Goal: Information Seeking & Learning: Learn about a topic

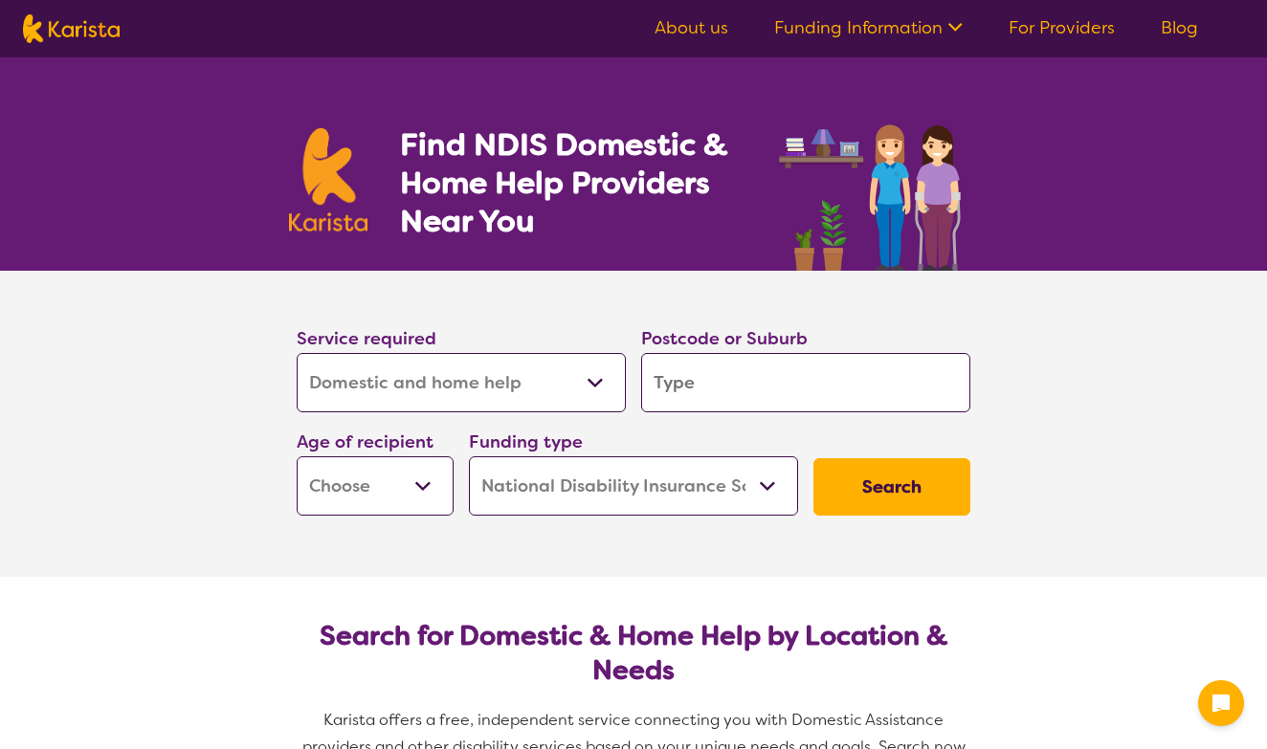
select select "Domestic and home help"
select select "NDIS"
select select "Domestic and home help"
select select "NDIS"
click at [695, 383] on input "search" at bounding box center [805, 382] width 329 height 59
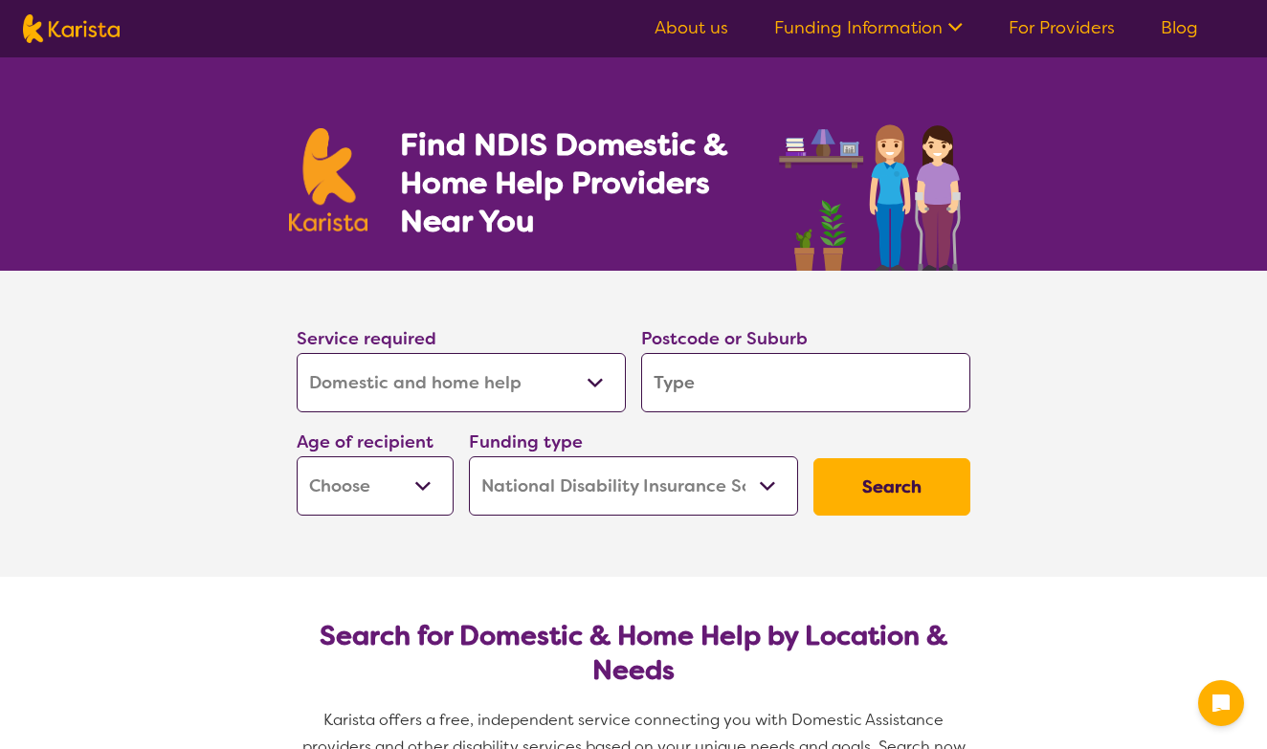
type input "5"
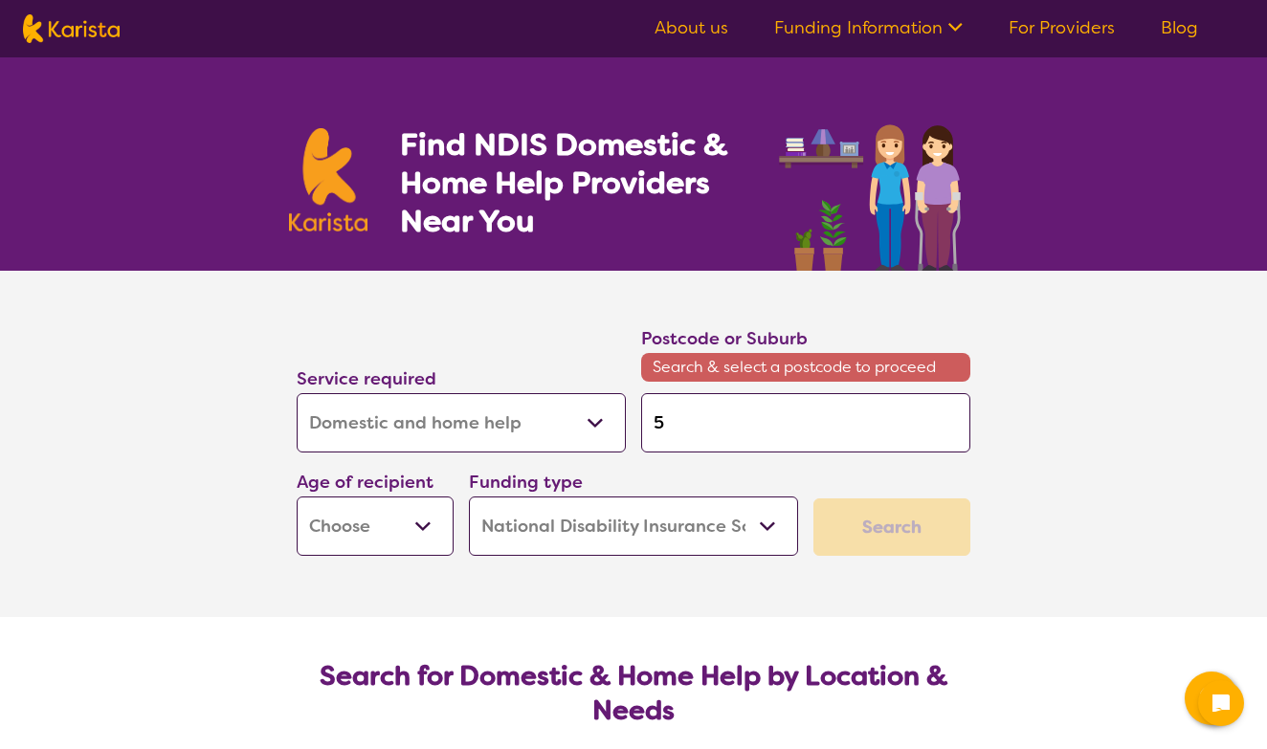
type input "51"
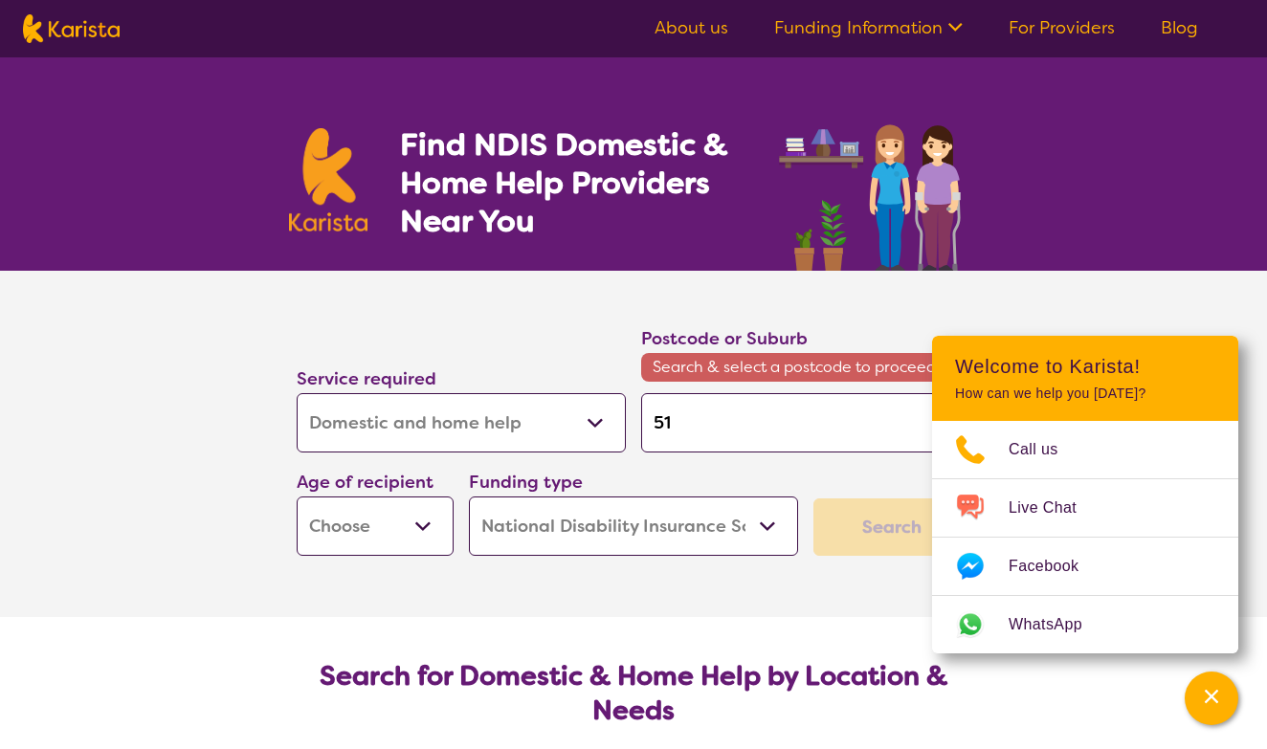
type input "511"
type input "5114"
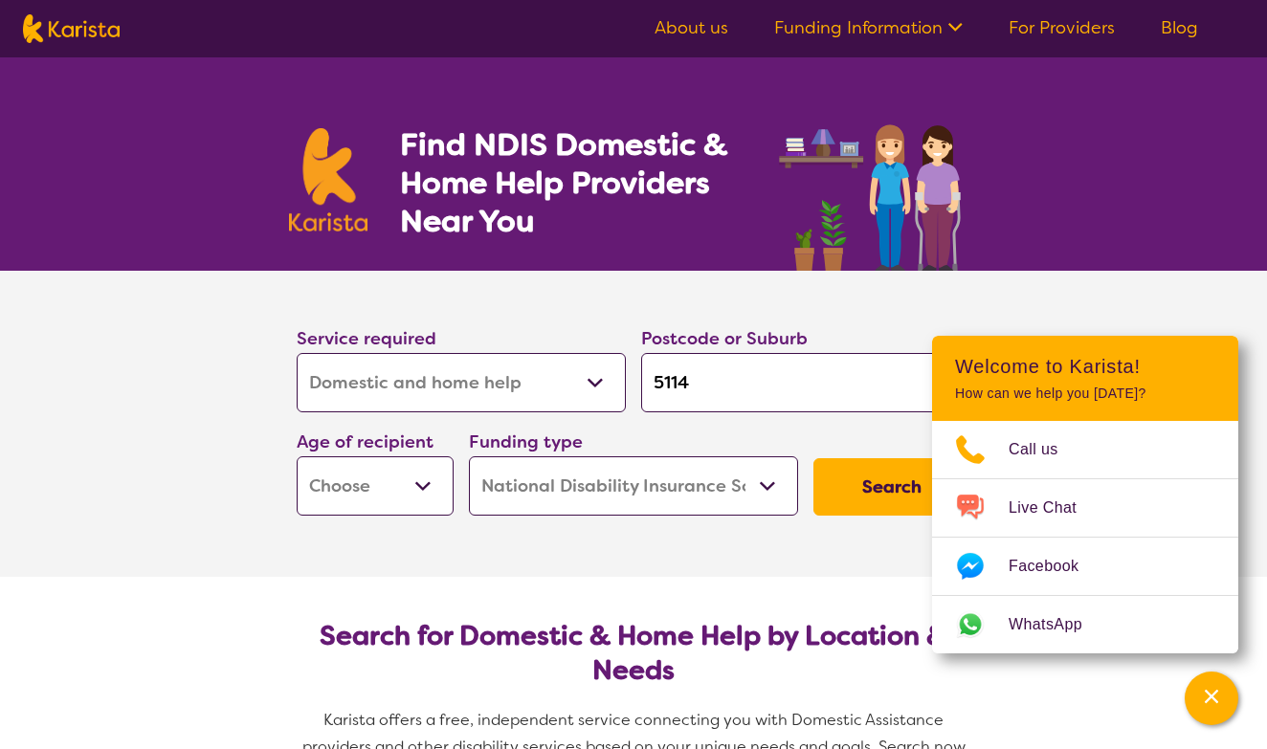
type input "5114"
click at [892, 487] on button "Search" at bounding box center [891, 486] width 157 height 57
click at [880, 479] on button "Search" at bounding box center [891, 486] width 157 height 57
select select "AD"
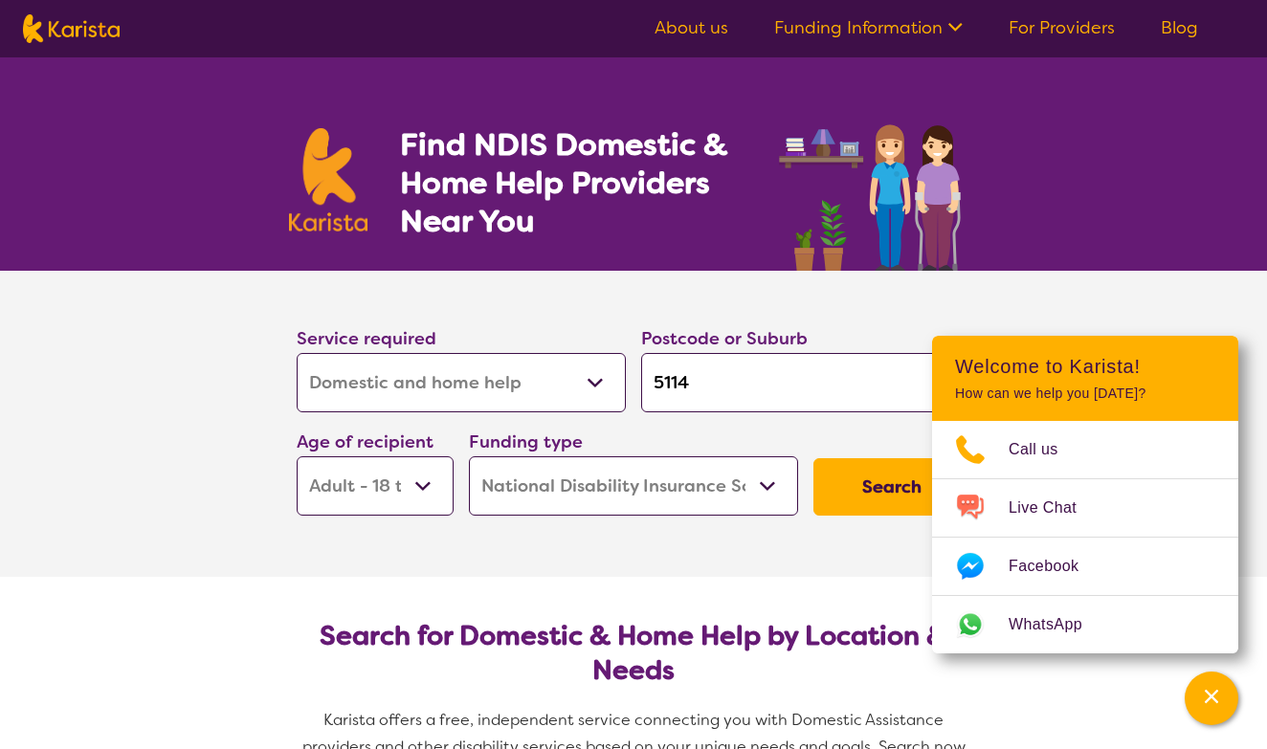
click at [878, 479] on button "Search" at bounding box center [891, 486] width 157 height 57
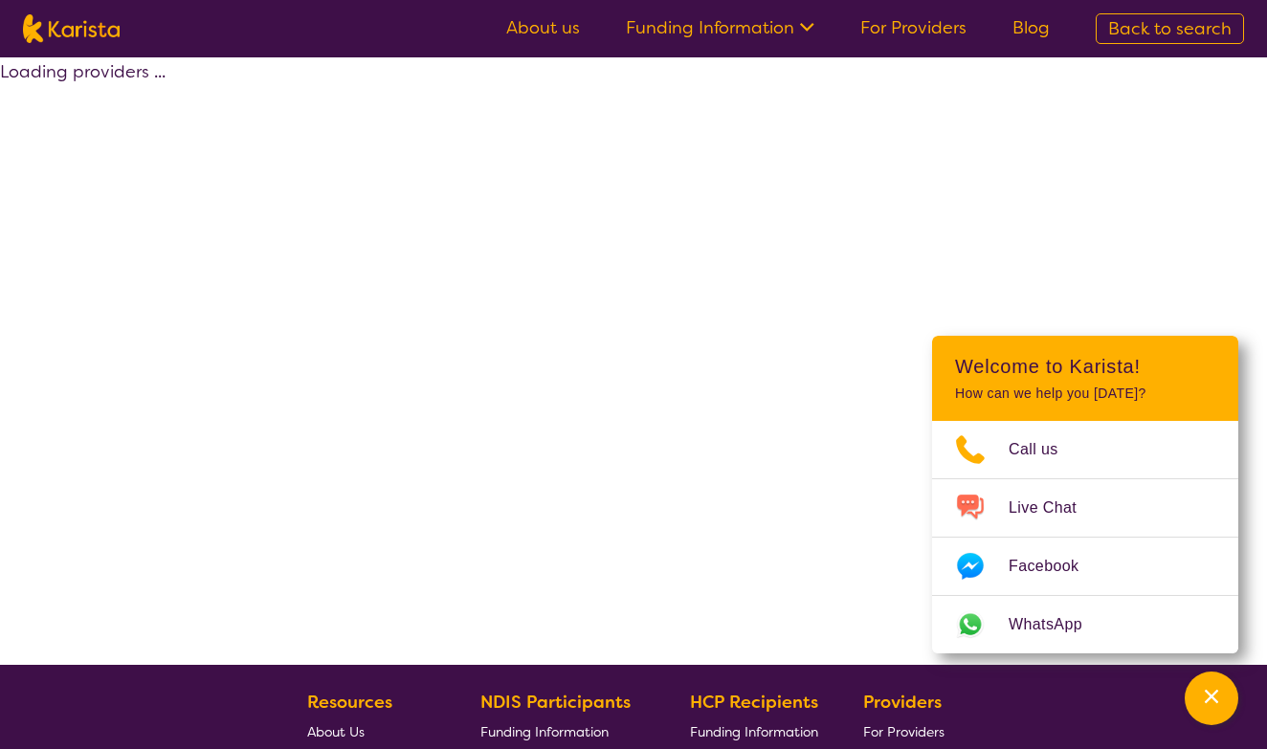
select select "by_score"
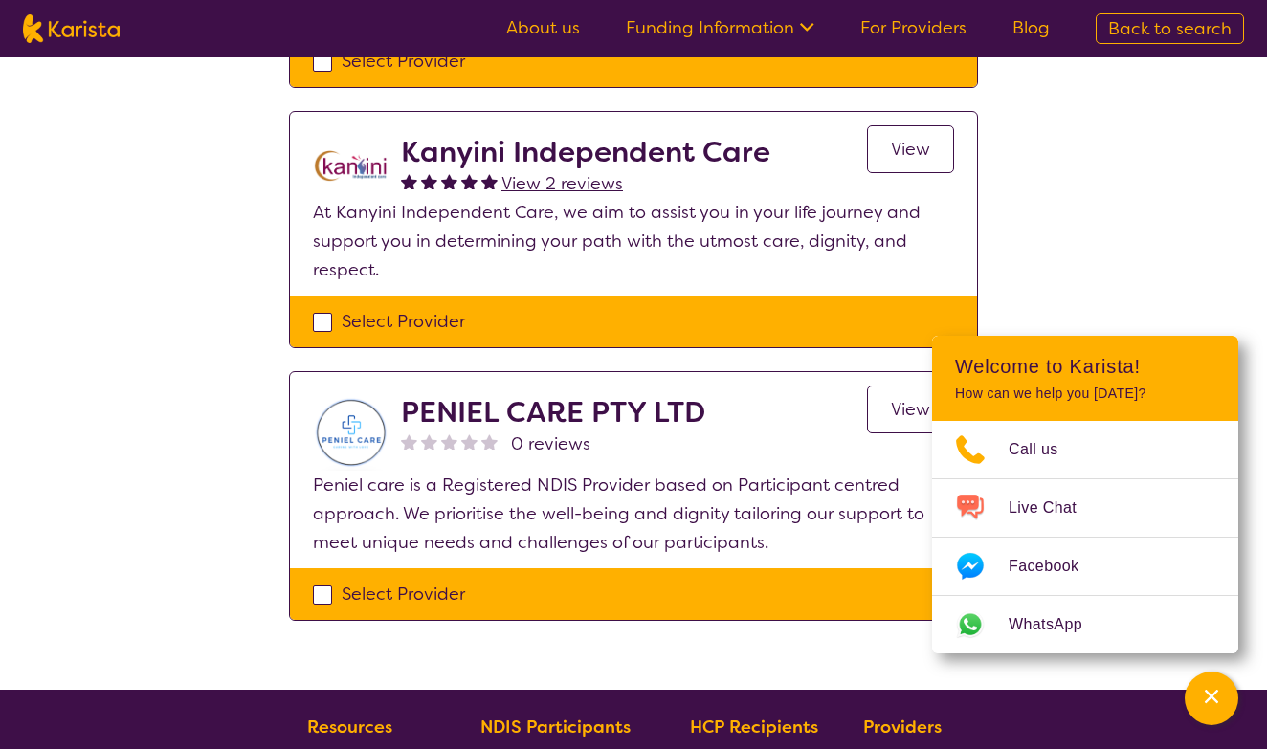
scroll to position [1778, 0]
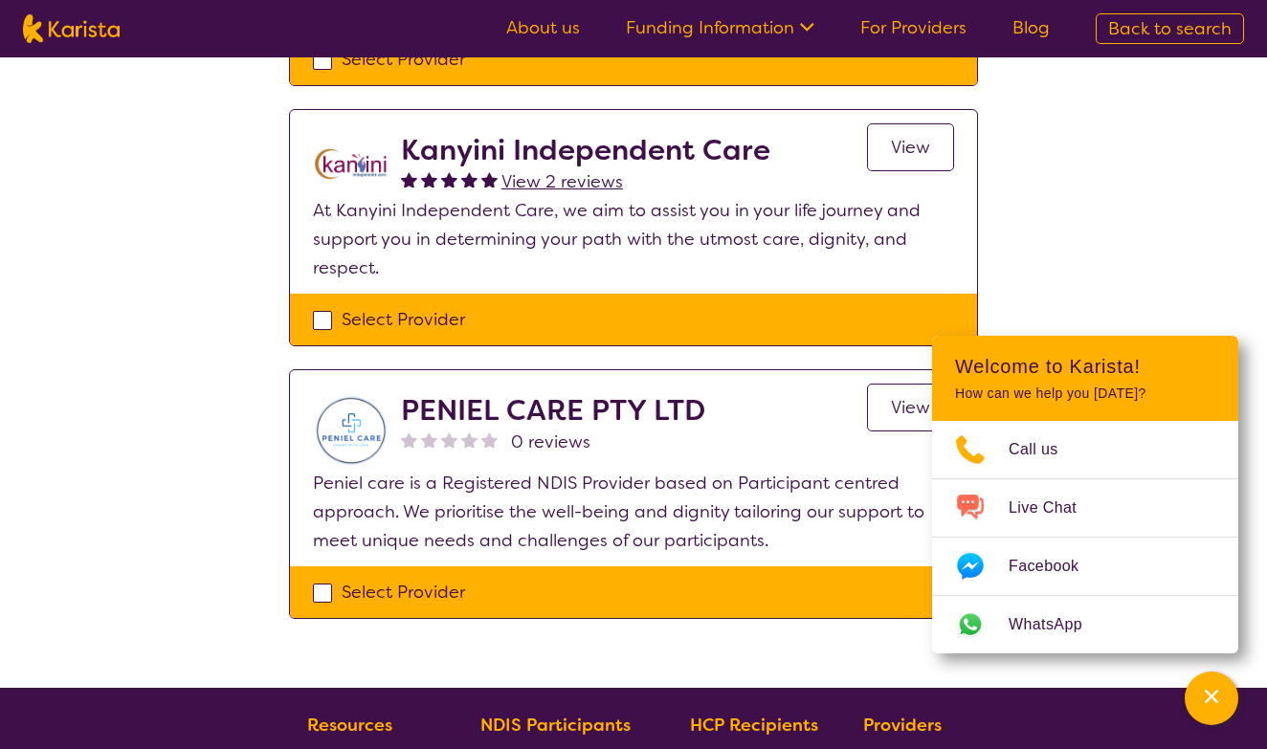
select select "Domestic and home help"
select select "AD"
select select "NDIS"
select select "Domestic and home help"
select select "AD"
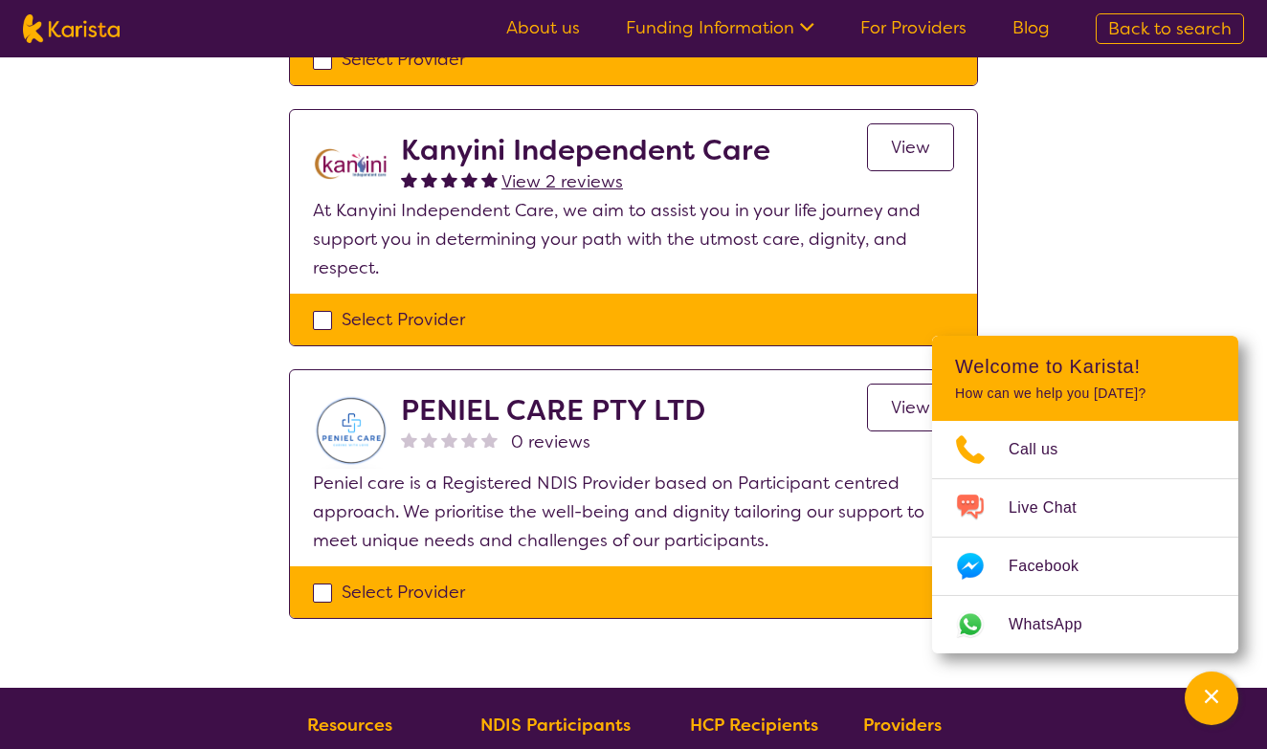
select select "NDIS"
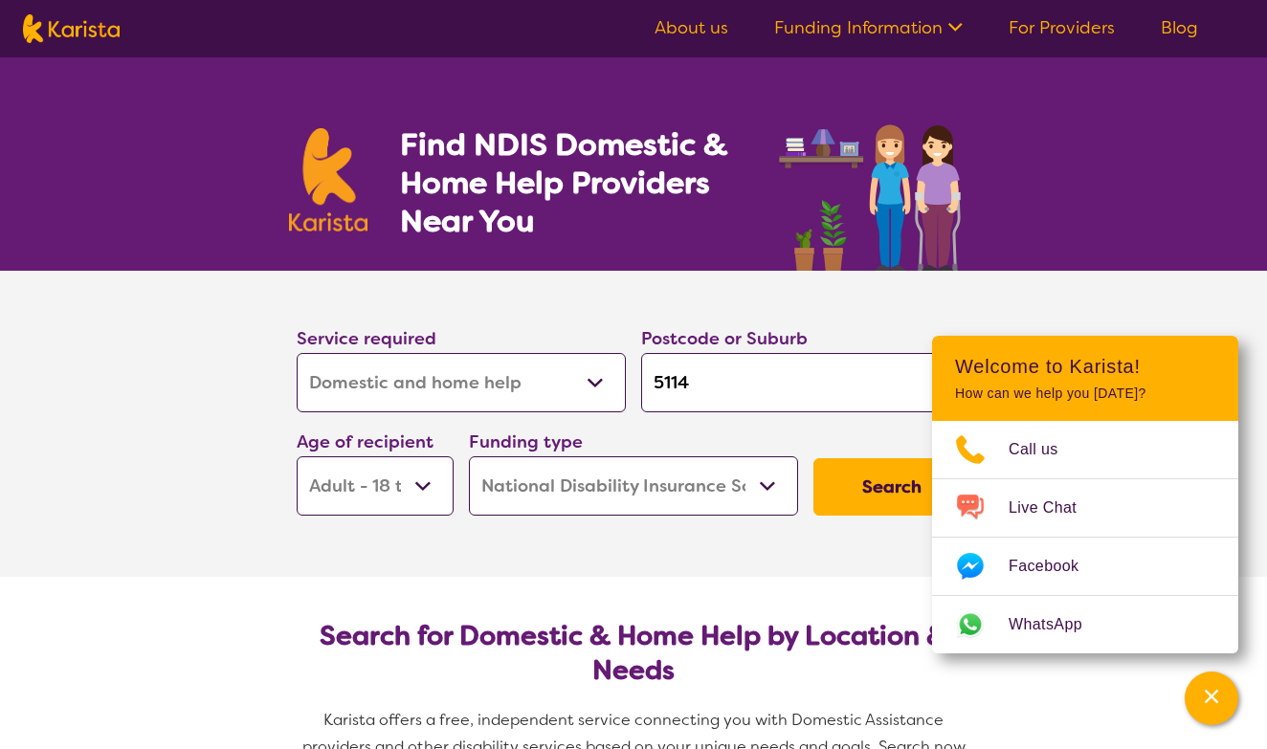
click at [892, 496] on button "Search" at bounding box center [891, 486] width 157 height 57
select select "by_score"
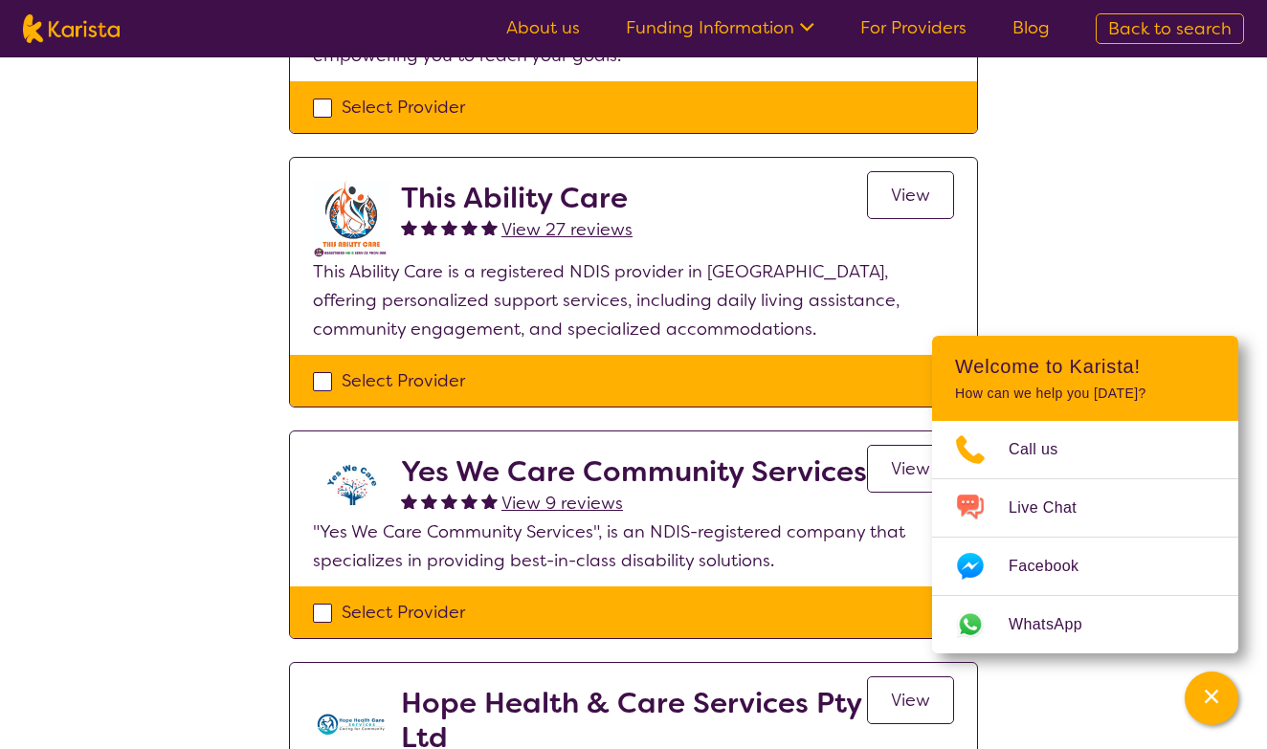
scroll to position [387, 0]
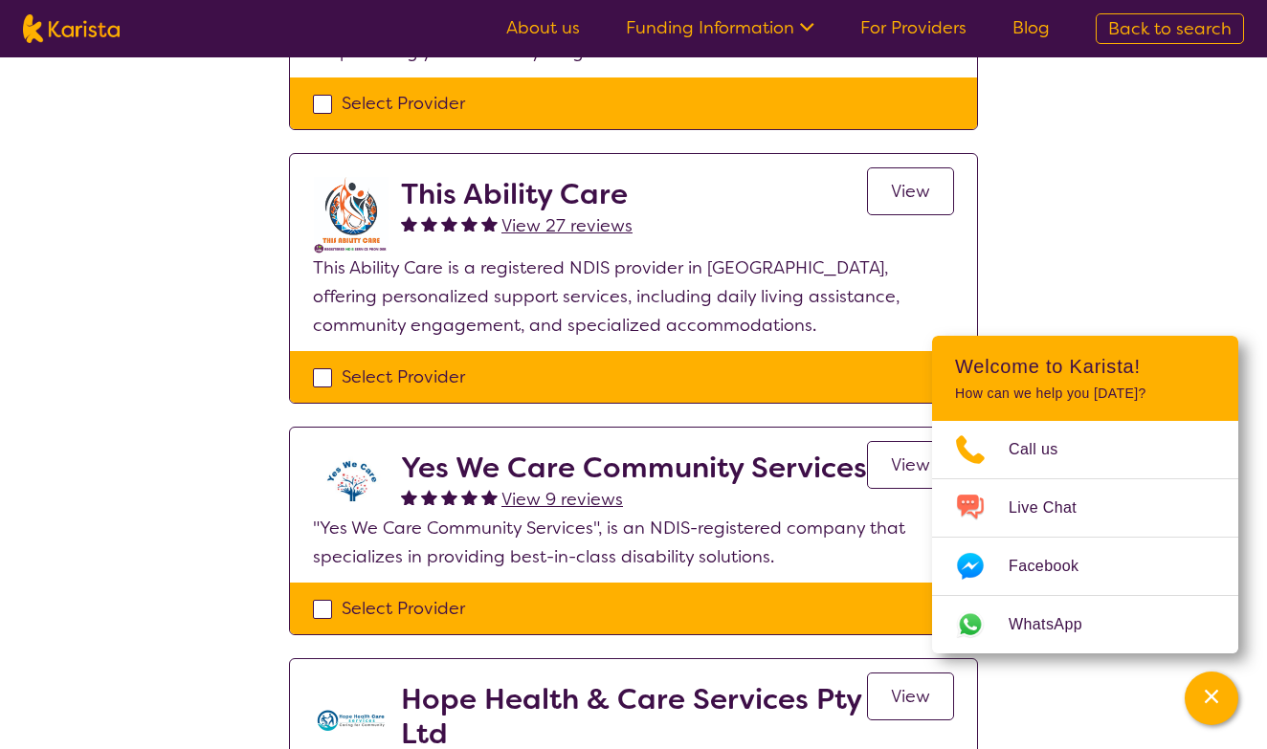
click at [691, 334] on p "This Ability Care is a registered NDIS provider in [GEOGRAPHIC_DATA], offering …" at bounding box center [633, 297] width 641 height 86
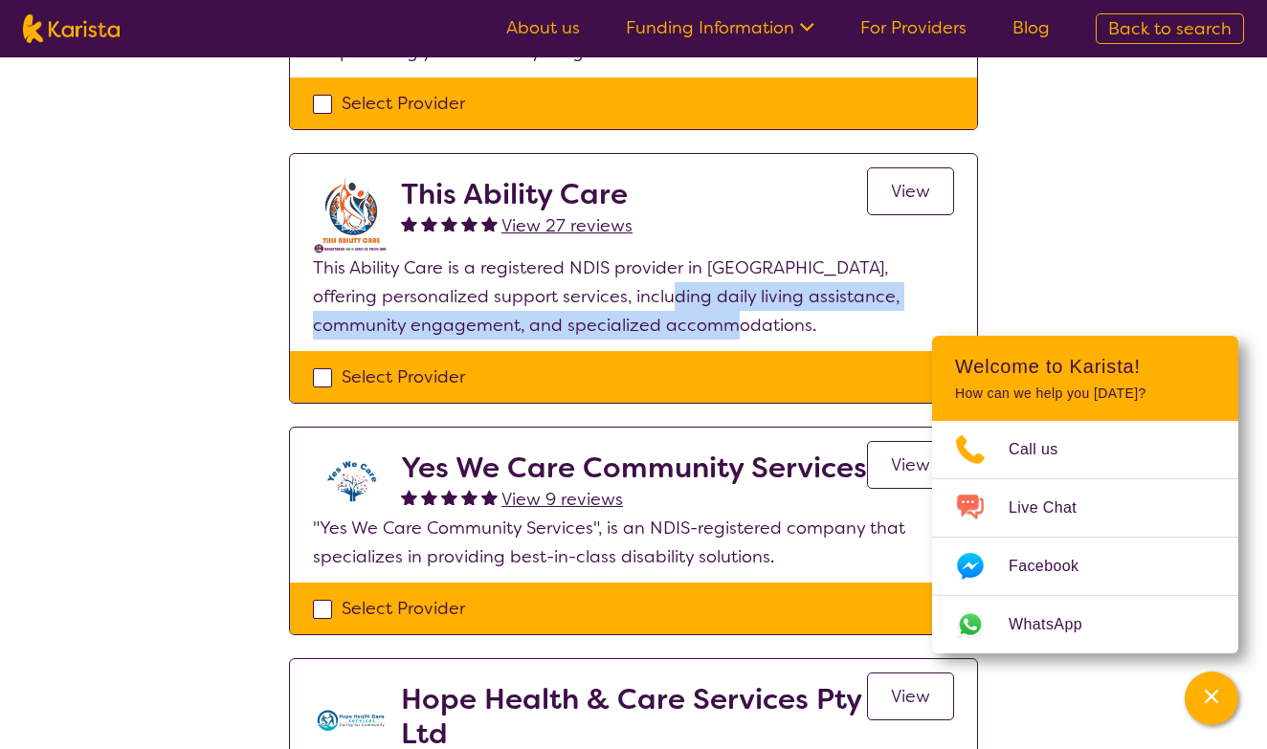
drag, startPoint x: 675, startPoint y: 300, endPoint x: 763, endPoint y: 320, distance: 90.3
click at [764, 320] on p "This Ability Care is a registered NDIS provider in [GEOGRAPHIC_DATA], offering …" at bounding box center [633, 297] width 641 height 86
click at [763, 320] on p "This Ability Care is a registered NDIS provider in [GEOGRAPHIC_DATA], offering …" at bounding box center [633, 297] width 641 height 86
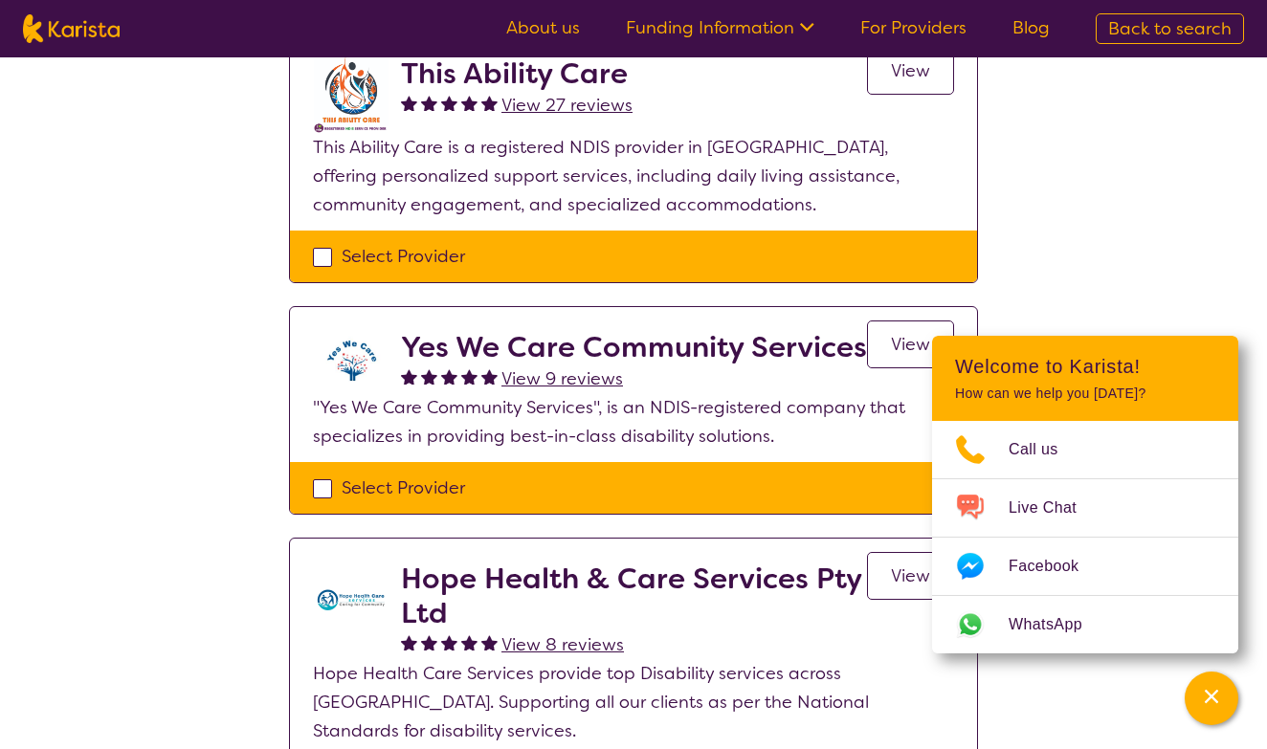
scroll to position [561, 0]
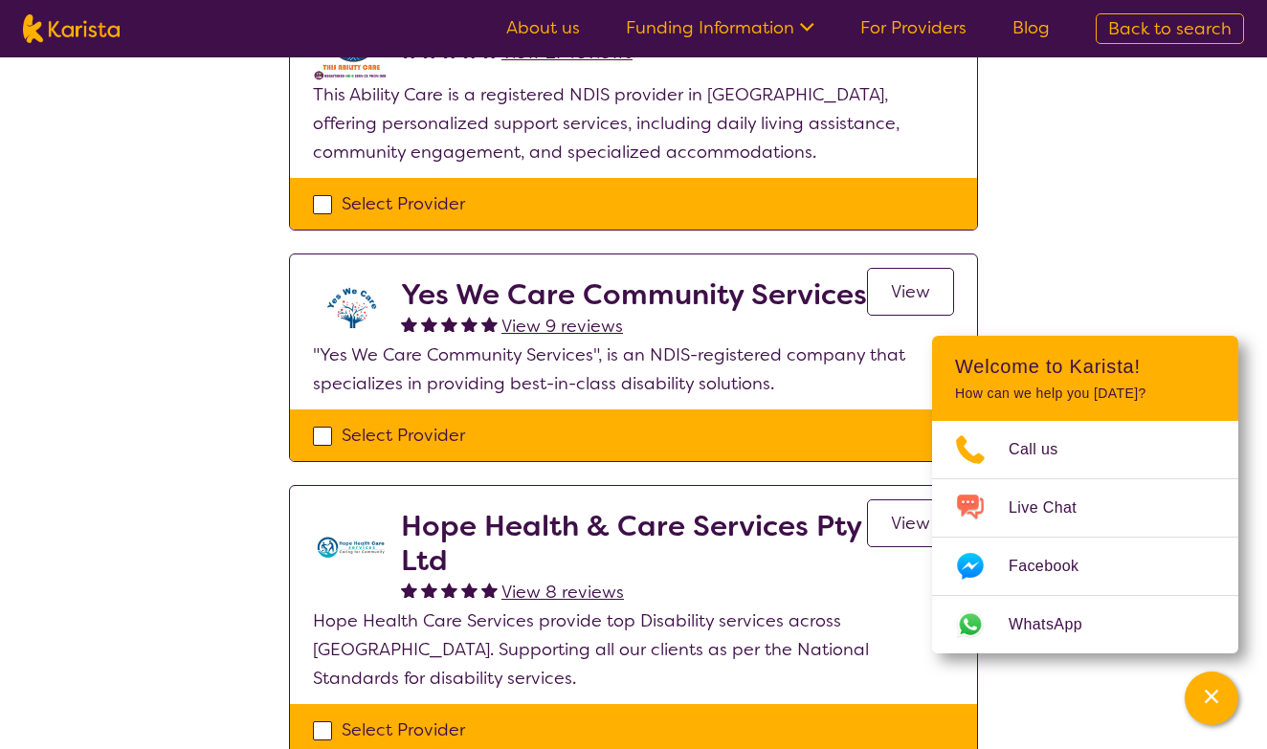
select select "Domestic and home help"
select select "AD"
select select "NDIS"
select select "Domestic and home help"
select select "AD"
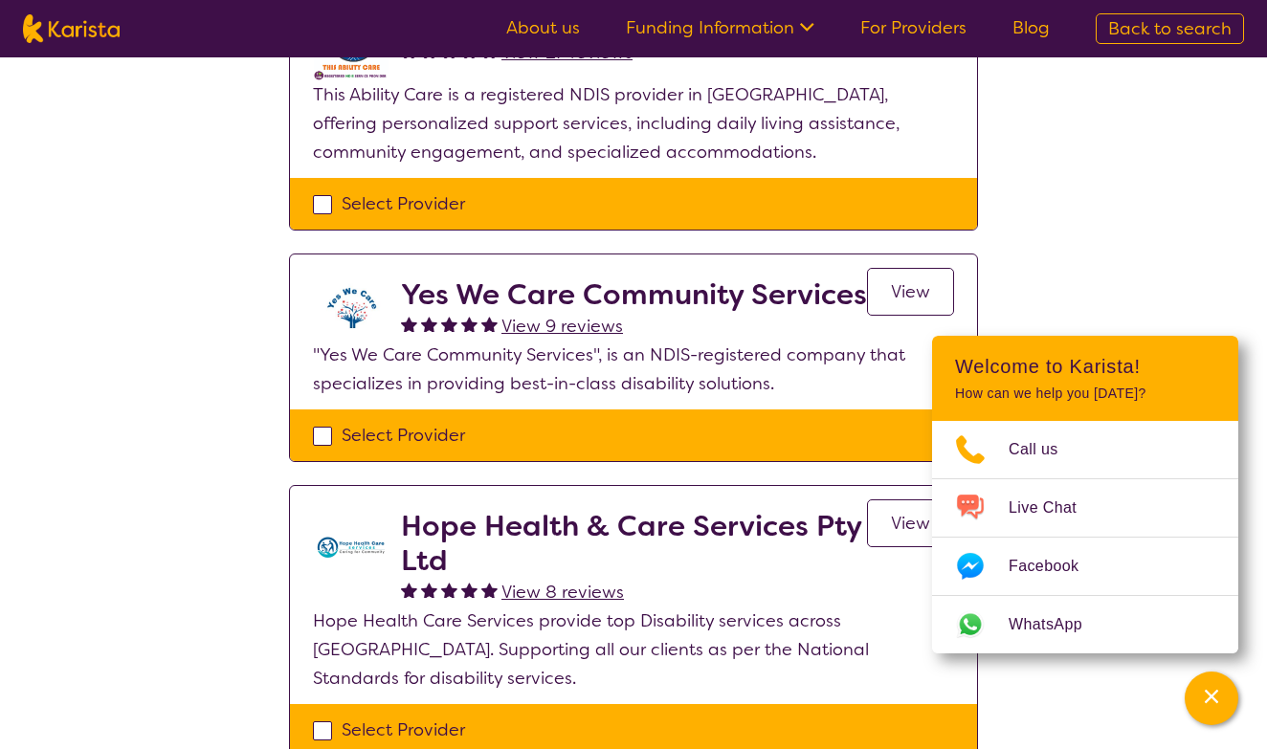
select select "NDIS"
